Goal: Task Accomplishment & Management: Manage account settings

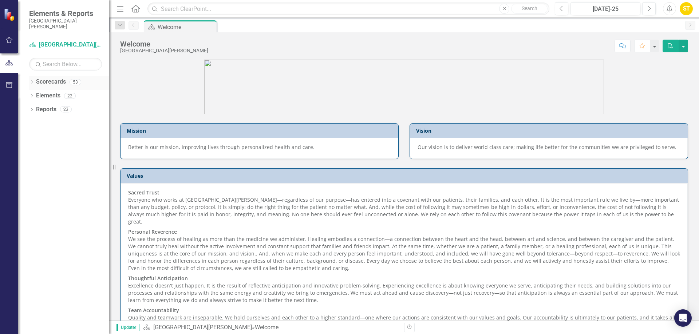
click at [32, 82] on icon "Dropdown" at bounding box center [31, 83] width 5 height 4
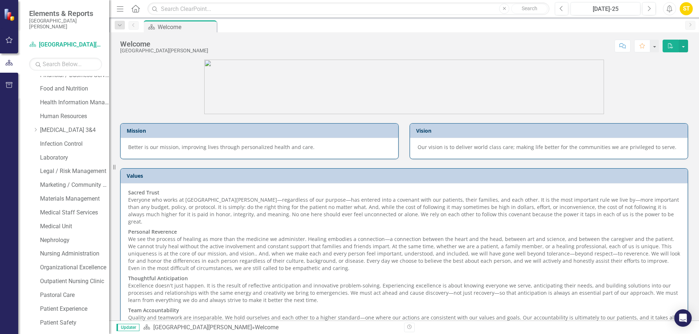
scroll to position [400, 0]
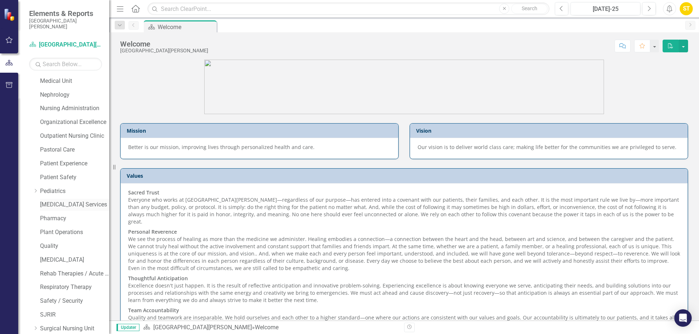
click at [61, 204] on link "[MEDICAL_DATA] Services" at bounding box center [74, 205] width 69 height 8
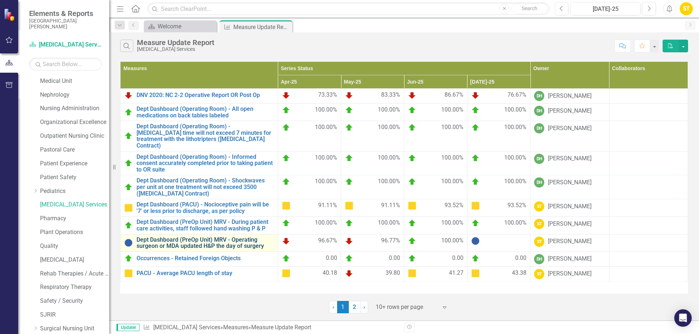
click at [215, 239] on link "Dept Dashboard (PreOp Unit) MRV - Operating surgeon or MDA updated H&P the day …" at bounding box center [205, 243] width 138 height 13
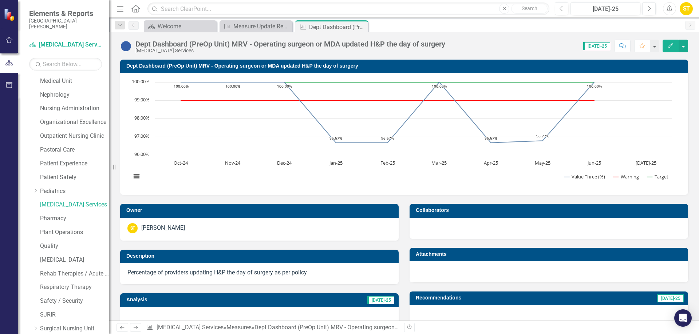
scroll to position [263, 0]
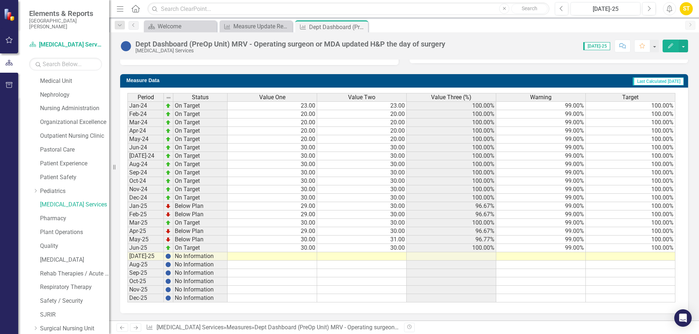
click at [298, 256] on td at bounding box center [272, 257] width 90 height 8
type textarea "30"
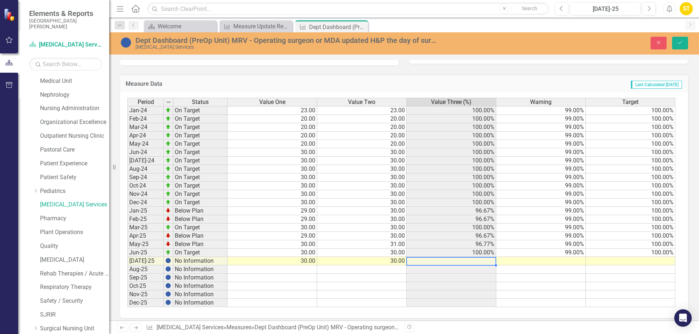
click at [503, 264] on td at bounding box center [541, 261] width 90 height 8
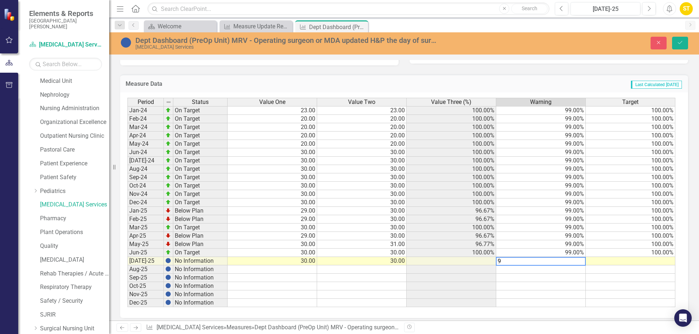
type textarea "99"
type textarea "100"
click at [682, 42] on icon "Save" at bounding box center [679, 42] width 7 height 5
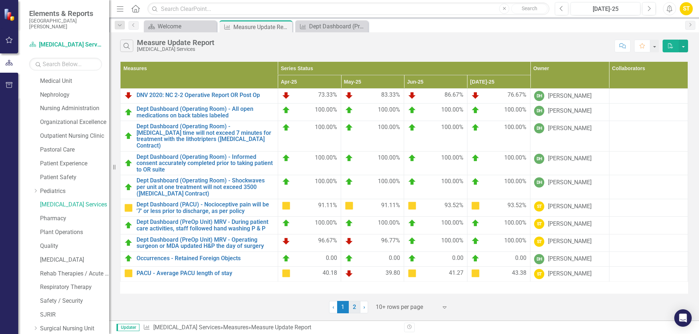
click at [351, 306] on link "2" at bounding box center [355, 307] width 12 height 12
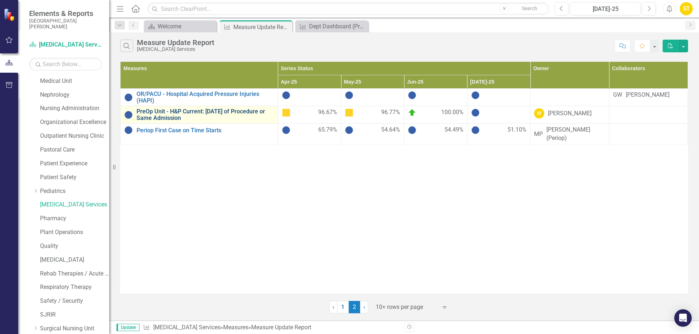
click at [187, 118] on link "PreOp Unit - H&P Current: [DATE] of Procedure or Same Admission" at bounding box center [205, 114] width 138 height 13
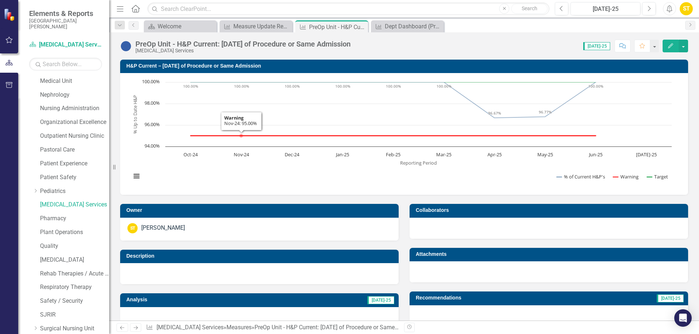
scroll to position [255, 0]
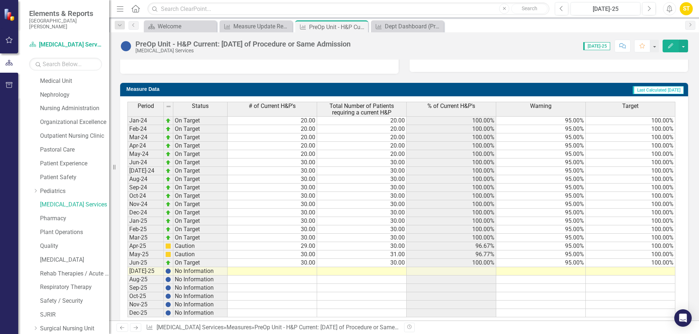
click at [306, 274] on td at bounding box center [272, 271] width 90 height 8
click at [306, 273] on td at bounding box center [272, 271] width 90 height 8
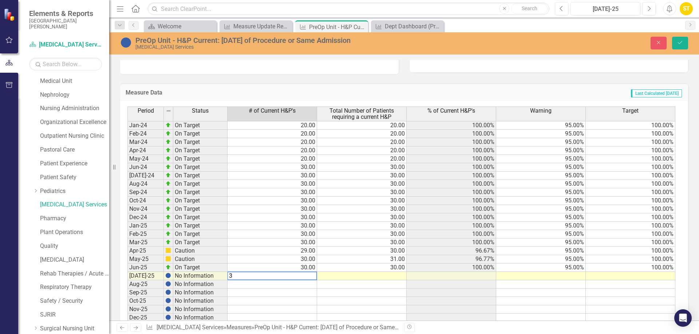
type textarea "30"
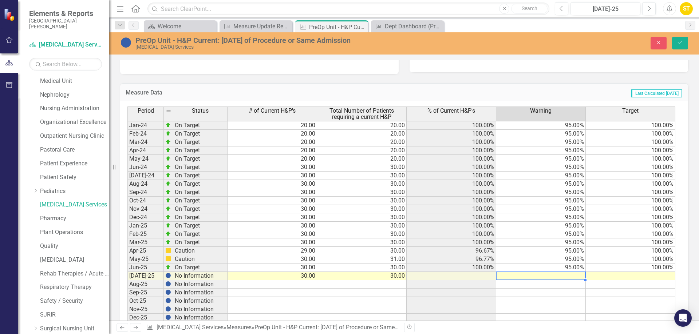
type textarea "95"
type textarea "100"
click at [682, 41] on icon "Save" at bounding box center [679, 42] width 7 height 5
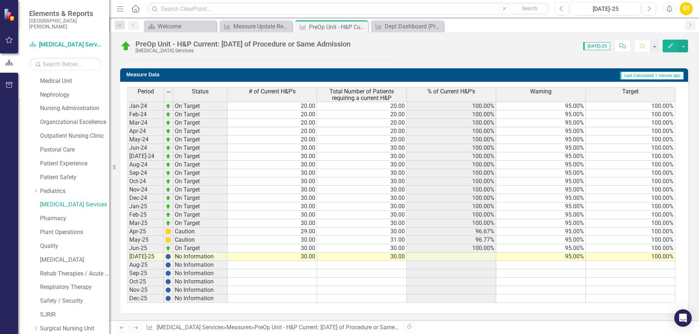
scroll to position [233, 0]
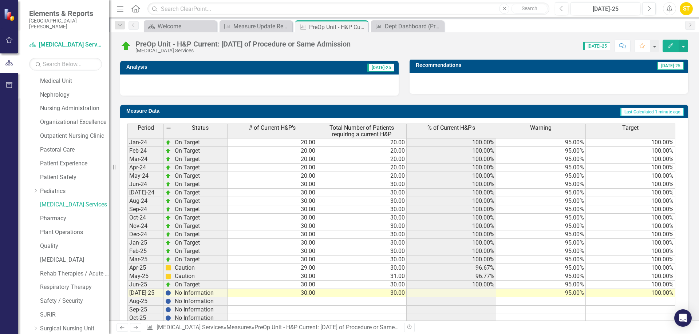
click at [127, 297] on div "Period Status # of Current H&P's Total Number of Patients requiring a current H…" at bounding box center [127, 232] width 0 height 216
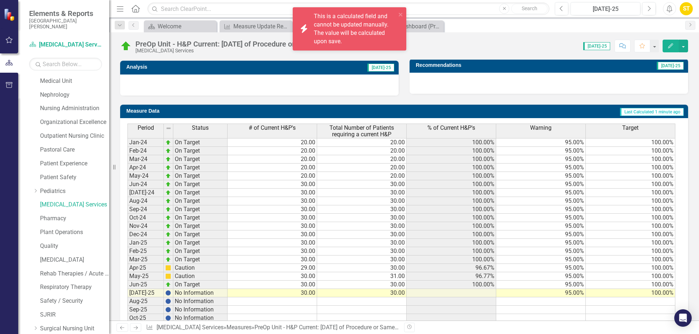
click at [673, 41] on button "Edit" at bounding box center [670, 46] width 16 height 13
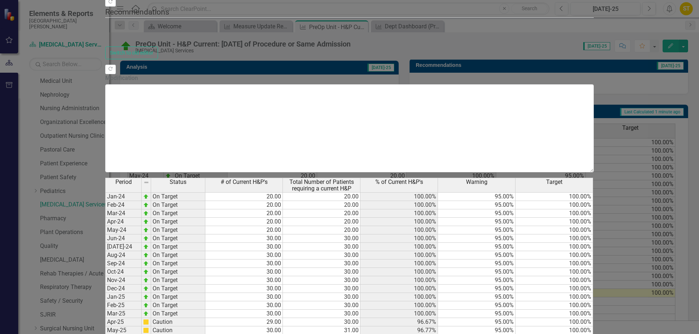
click at [105, 53] on div "Measure Measure PreOp Unit - H&P Current: [DATE] of Procedure or Same Admission…" at bounding box center [349, 167] width 488 height 622
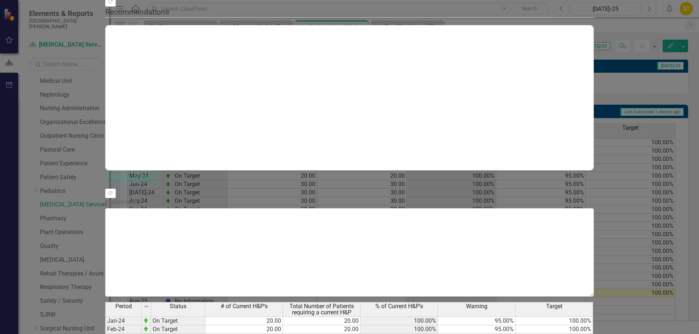
scroll to position [0, 0]
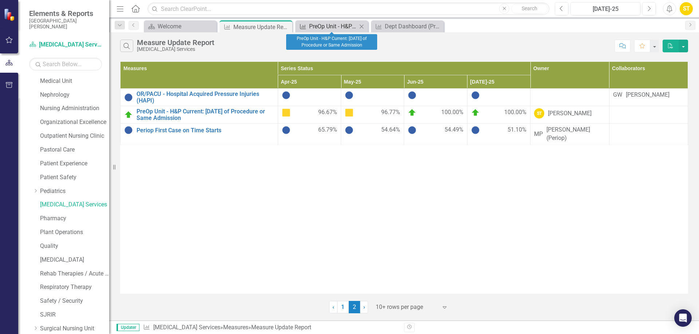
click at [322, 25] on div "PreOp Unit - H&P Current: [DATE] of Procedure or Same Admission" at bounding box center [333, 26] width 48 height 9
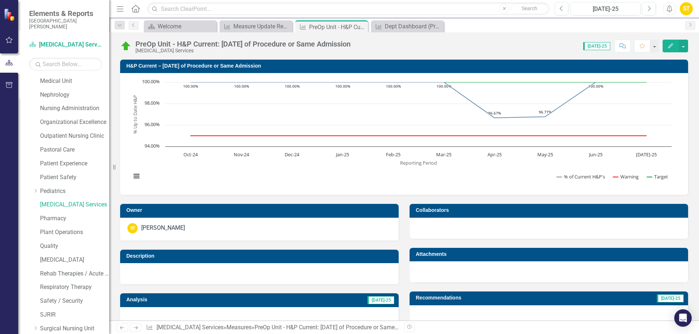
scroll to position [269, 0]
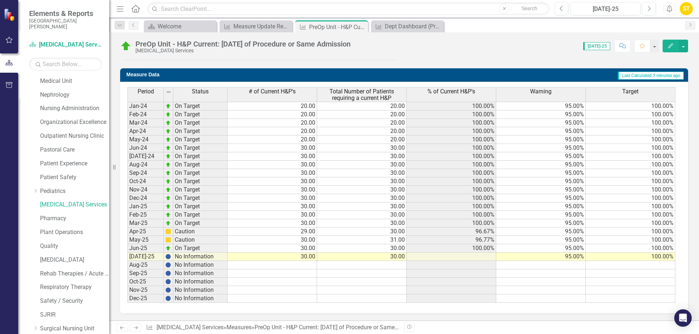
click at [127, 261] on div "Period Status # of Current H&P's Total Number of Patients requiring a current H…" at bounding box center [127, 195] width 0 height 216
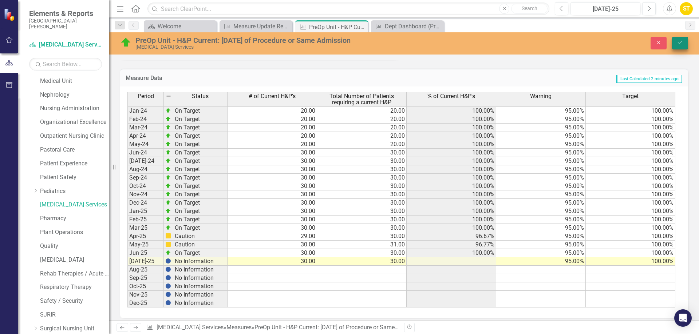
type textarea "100"
click at [681, 43] on icon "Save" at bounding box center [679, 42] width 7 height 5
